Goal: Information Seeking & Learning: Check status

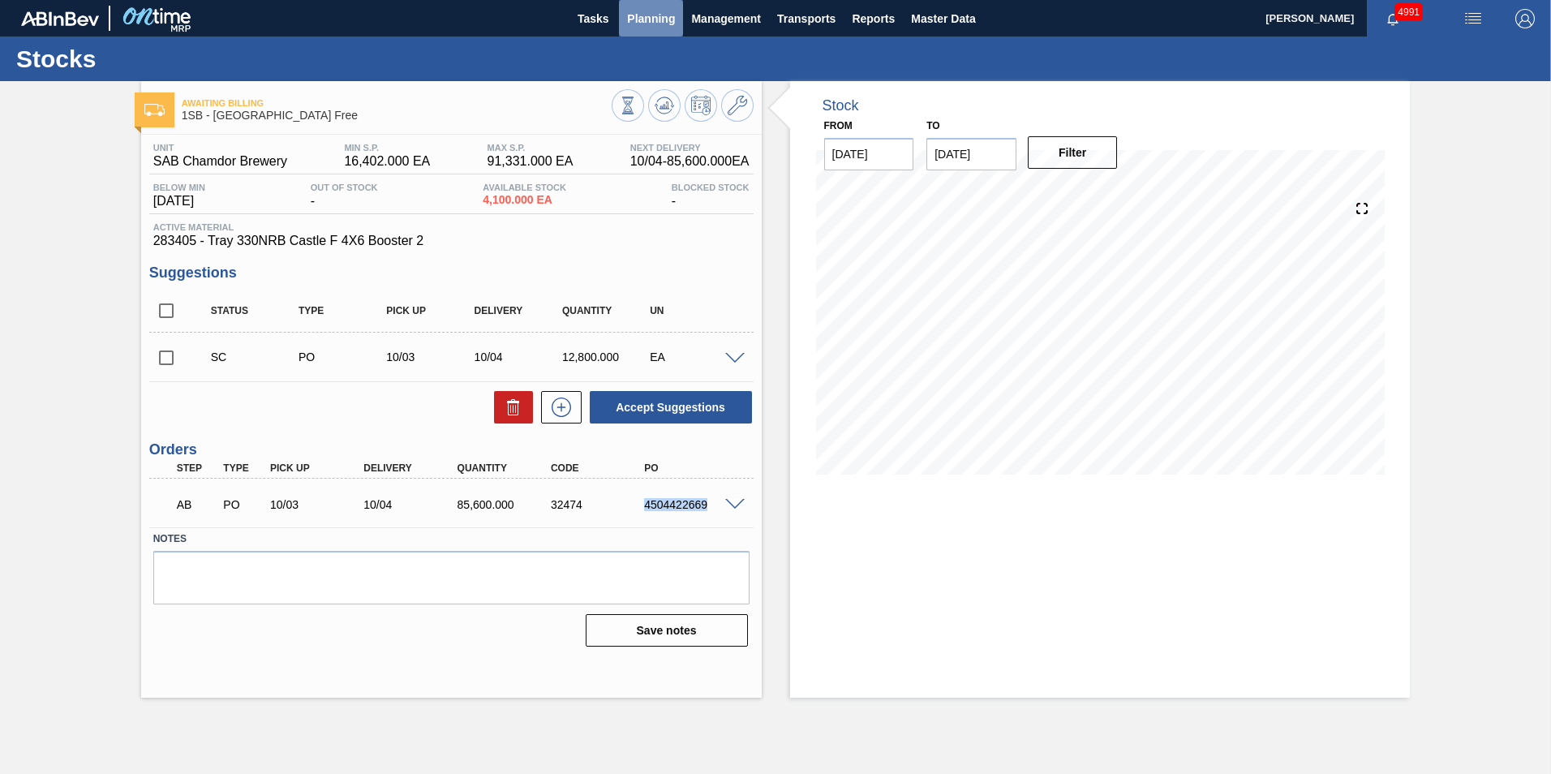
click at [659, 23] on span "Planning" at bounding box center [651, 18] width 48 height 19
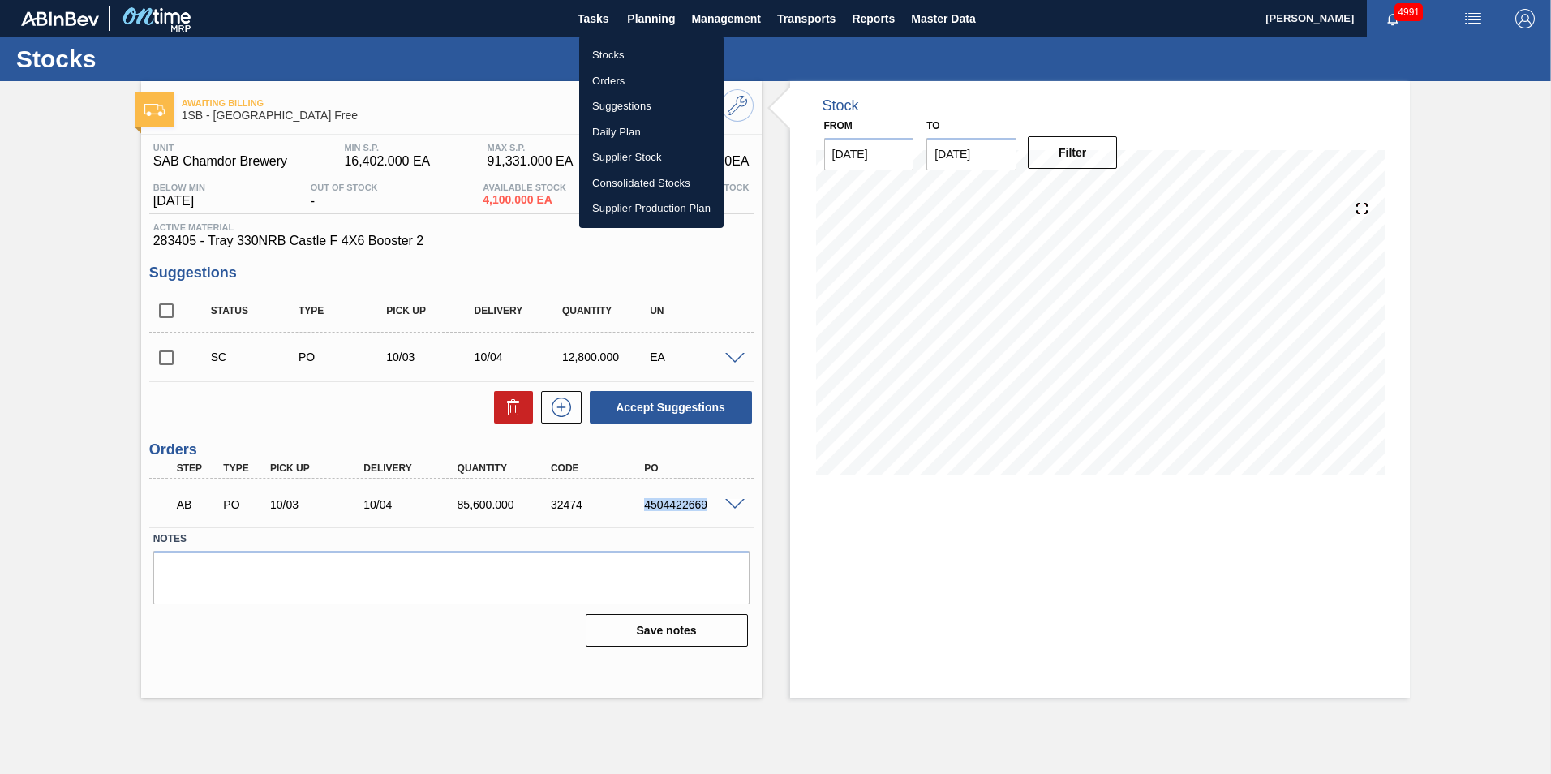
drag, startPoint x: 611, startPoint y: 56, endPoint x: 758, endPoint y: 240, distance: 235.5
click at [611, 56] on li "Stocks" at bounding box center [651, 55] width 144 height 26
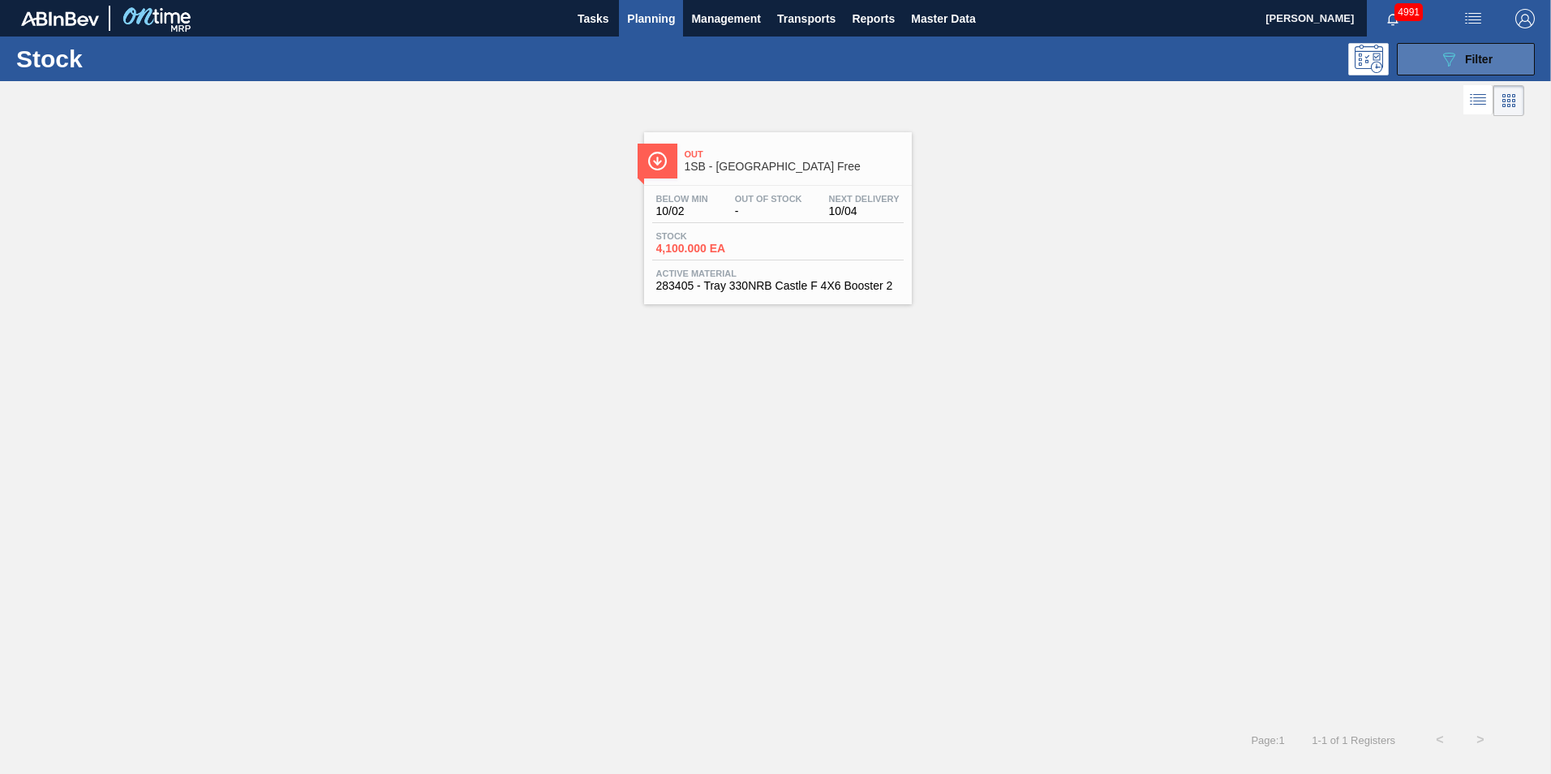
click at [1453, 67] on icon "089F7B8B-B2A5-4AFE-B5C0-19BA573D28AC" at bounding box center [1448, 58] width 19 height 19
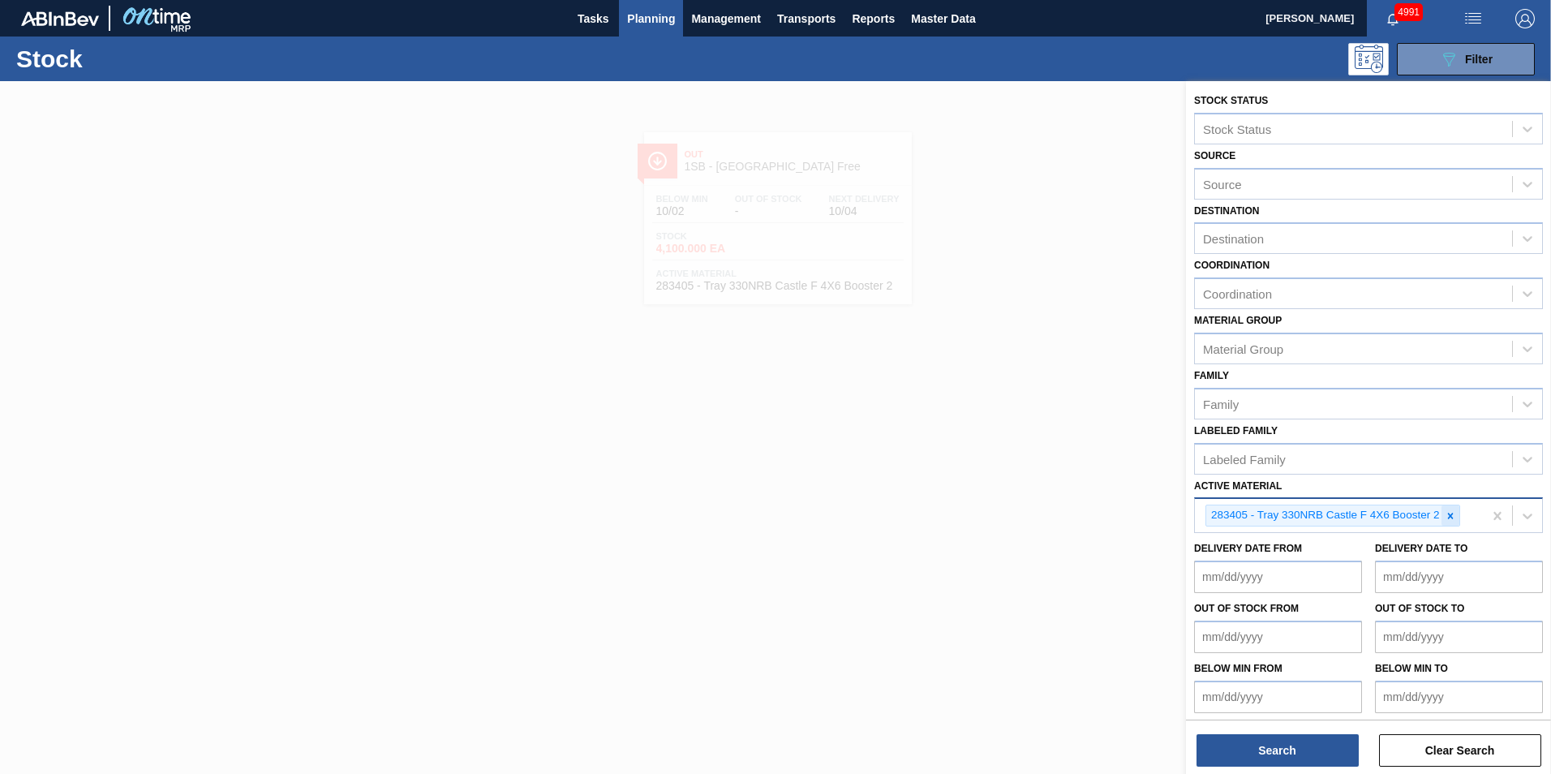
click at [1453, 513] on icon at bounding box center [1450, 515] width 11 height 11
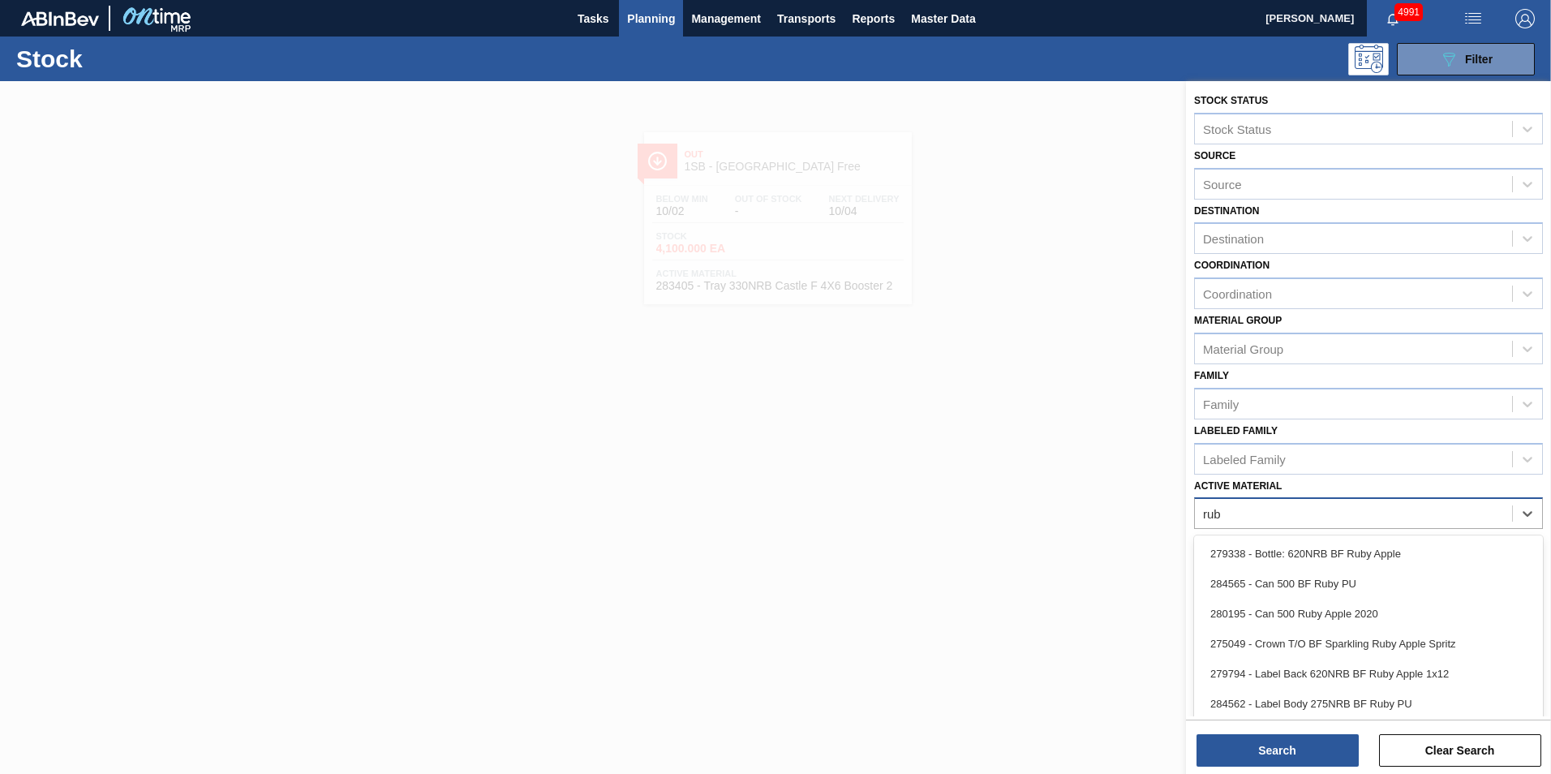
type Material "ruby"
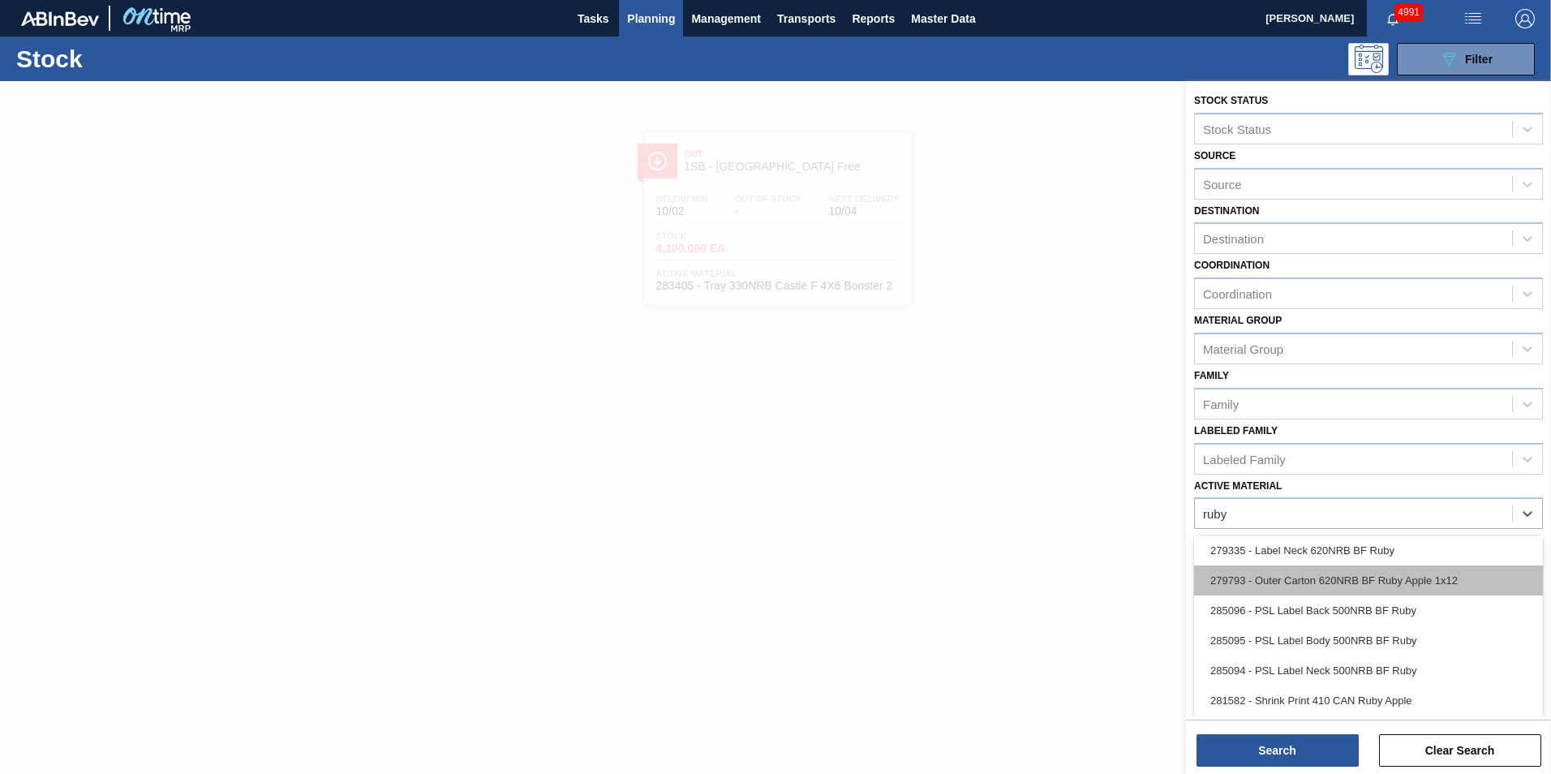
click at [1378, 586] on div "279793 - Outer Carton 620NRB BF Ruby Apple 1x12" at bounding box center [1368, 580] width 349 height 30
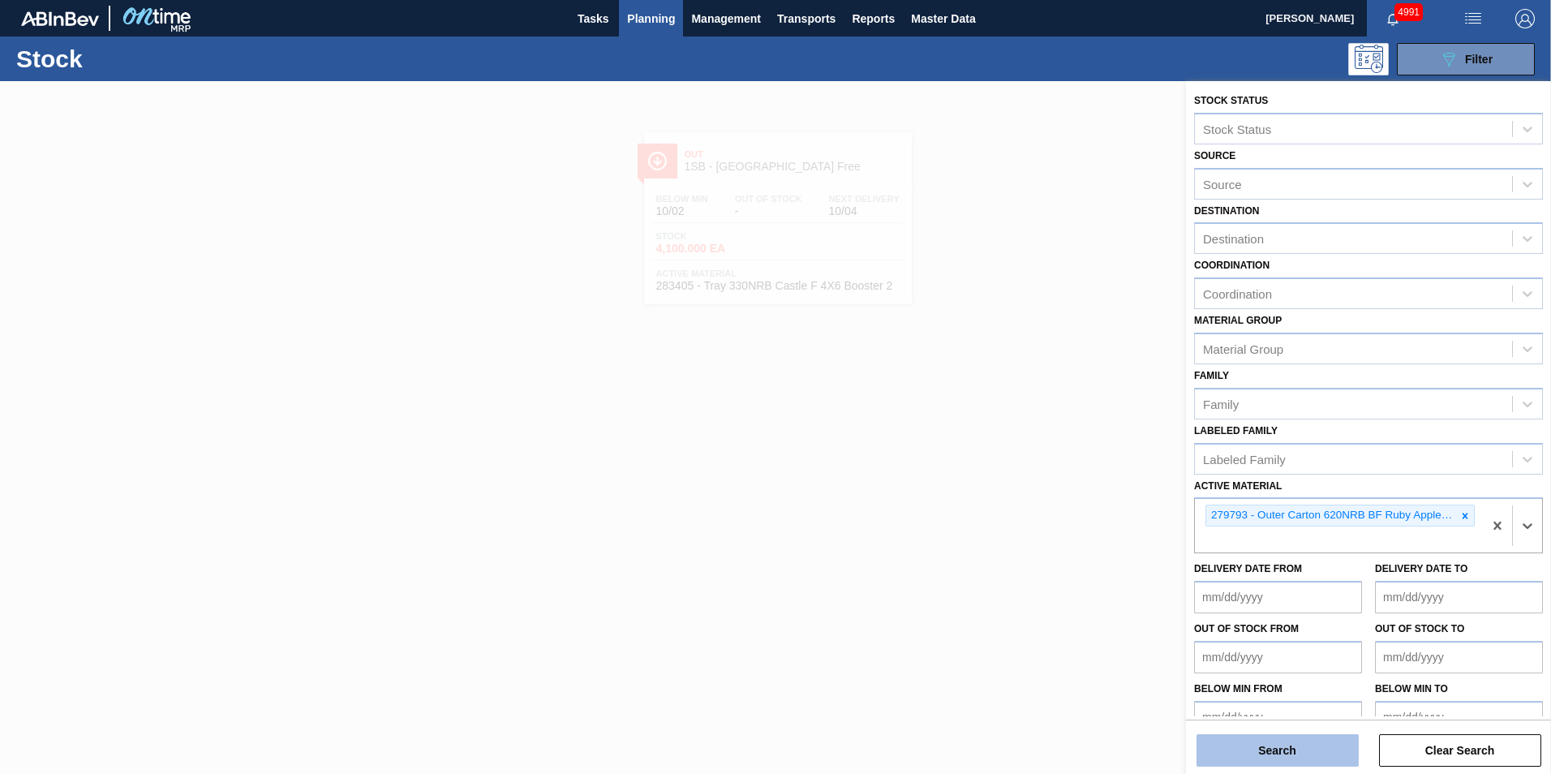
click at [1299, 758] on button "Search" at bounding box center [1277, 750] width 162 height 32
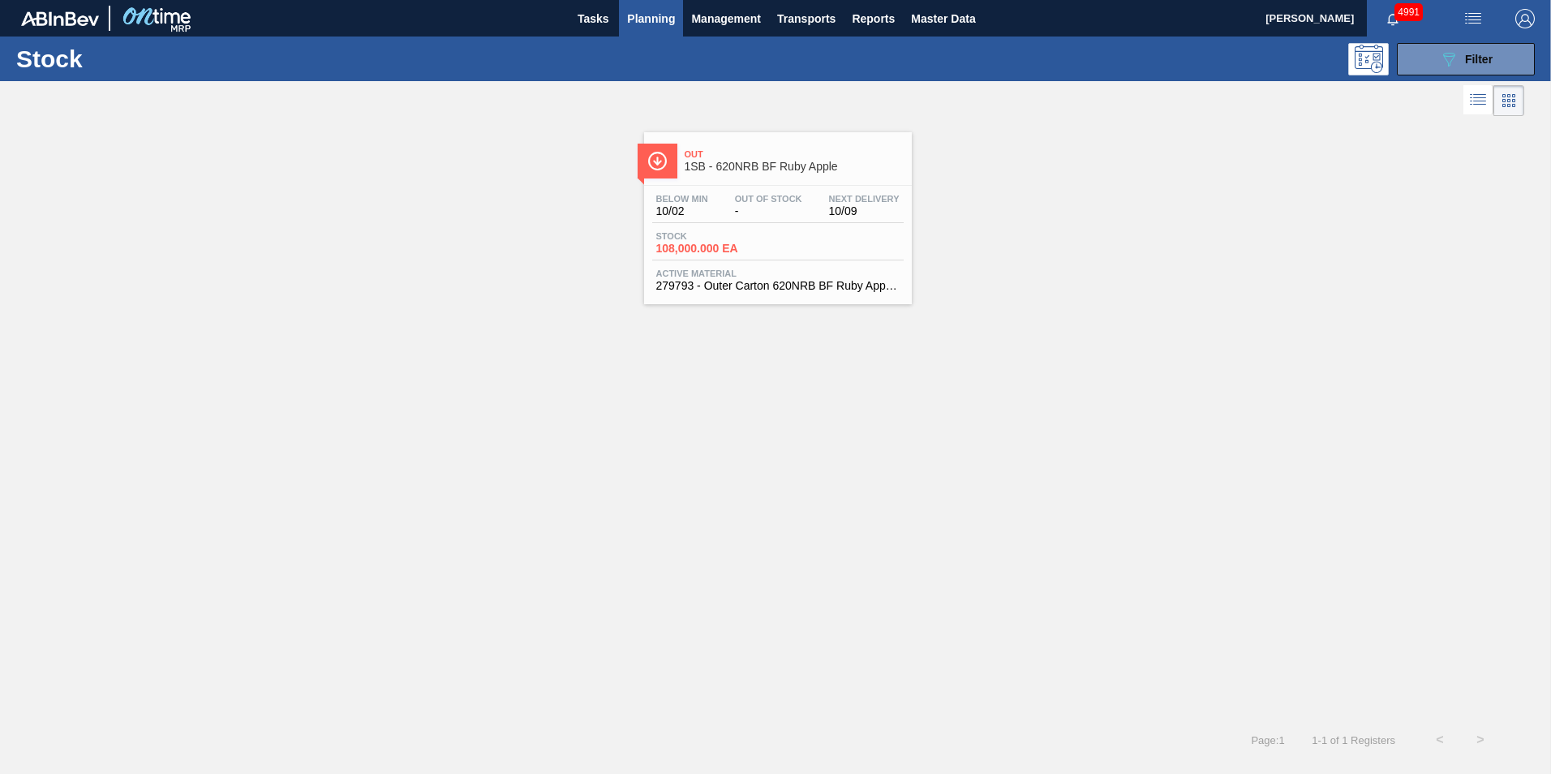
click at [781, 263] on div "Below Min 10/02 Out Of Stock - Next Delivery 10/09 Stock 108,000.000 EA Active …" at bounding box center [778, 241] width 268 height 110
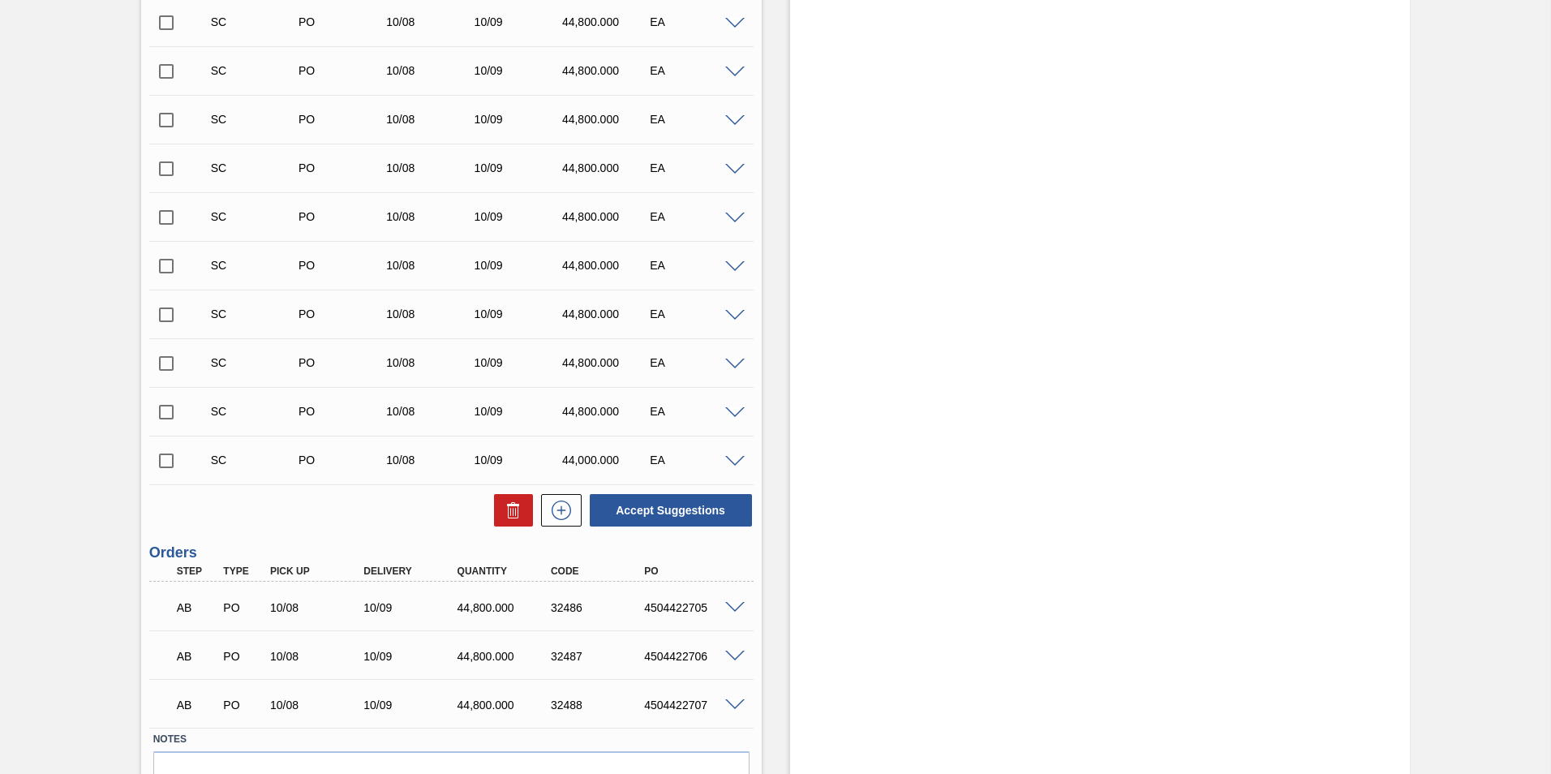
scroll to position [957, 0]
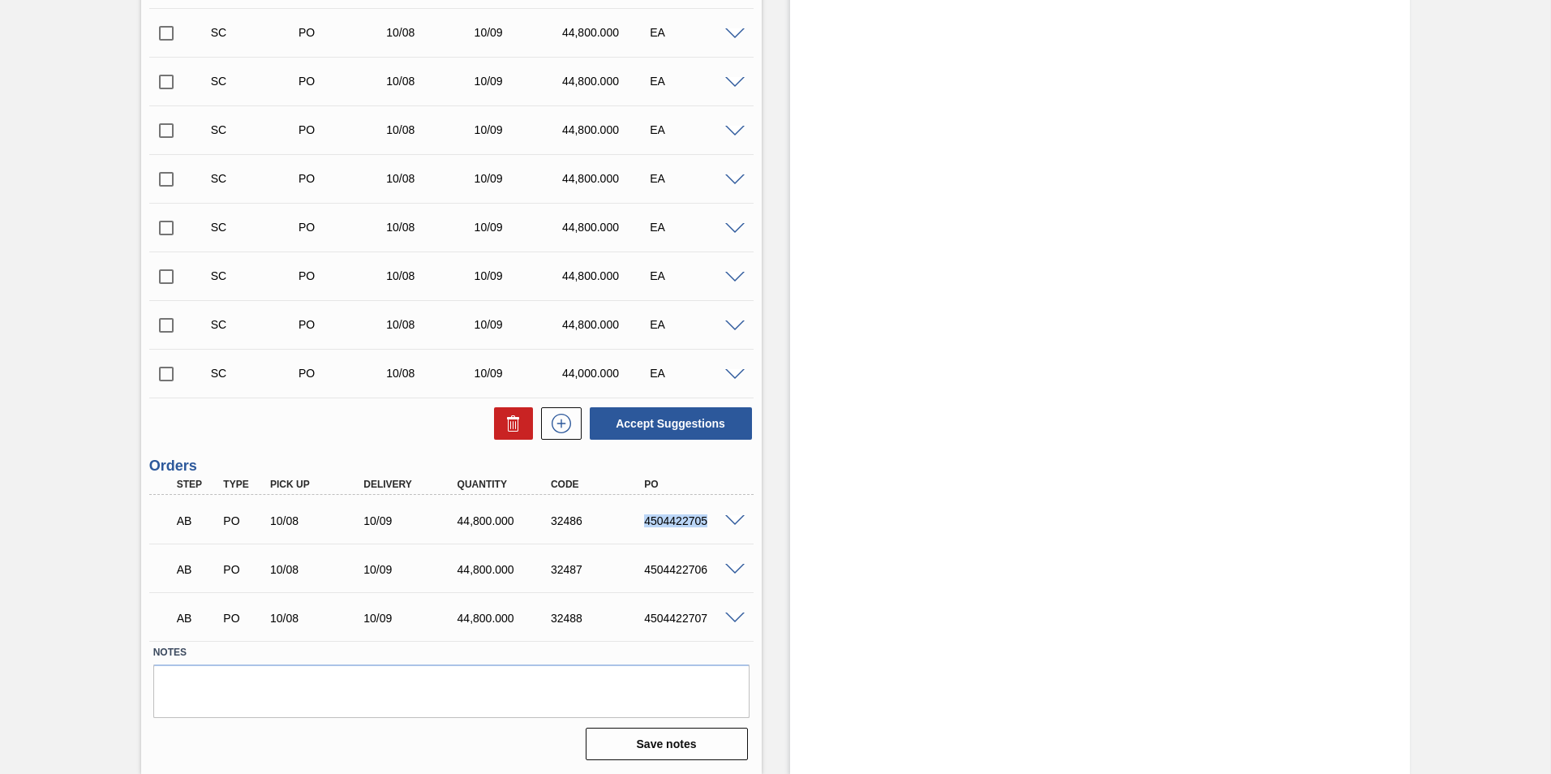
drag, startPoint x: 644, startPoint y: 518, endPoint x: 704, endPoint y: 520, distance: 60.0
click at [704, 520] on div "4504422705" at bounding box center [692, 520] width 105 height 13
copy div "4504422705"
drag, startPoint x: 705, startPoint y: 568, endPoint x: 645, endPoint y: 569, distance: 60.0
click at [645, 569] on div "4504422706" at bounding box center [692, 569] width 105 height 13
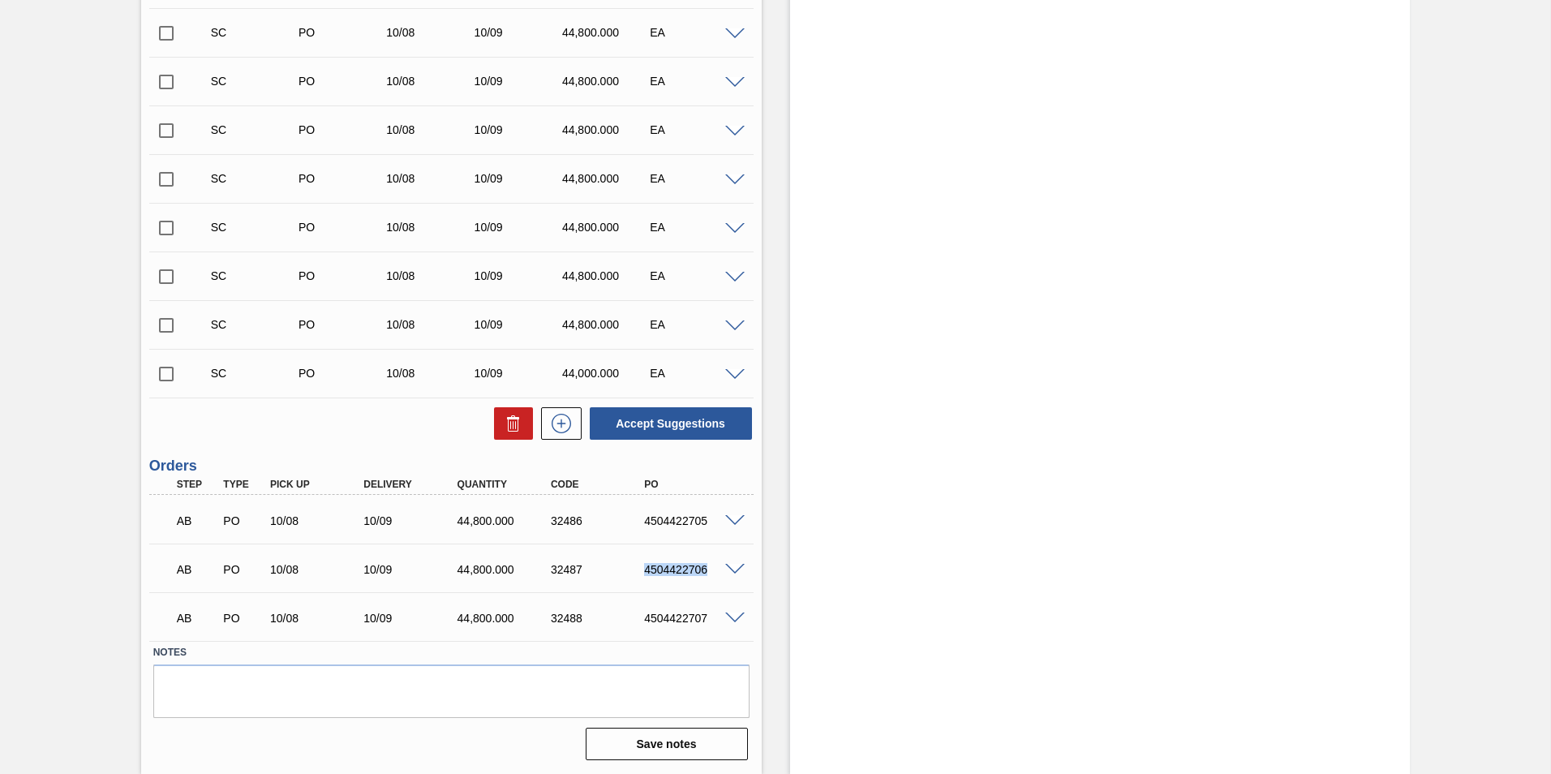
copy div "4504422706"
drag, startPoint x: 704, startPoint y: 616, endPoint x: 645, endPoint y: 619, distance: 59.3
click at [645, 619] on div "4504422707" at bounding box center [692, 618] width 105 height 13
copy div "4504422707"
